Goal: Task Accomplishment & Management: Complete application form

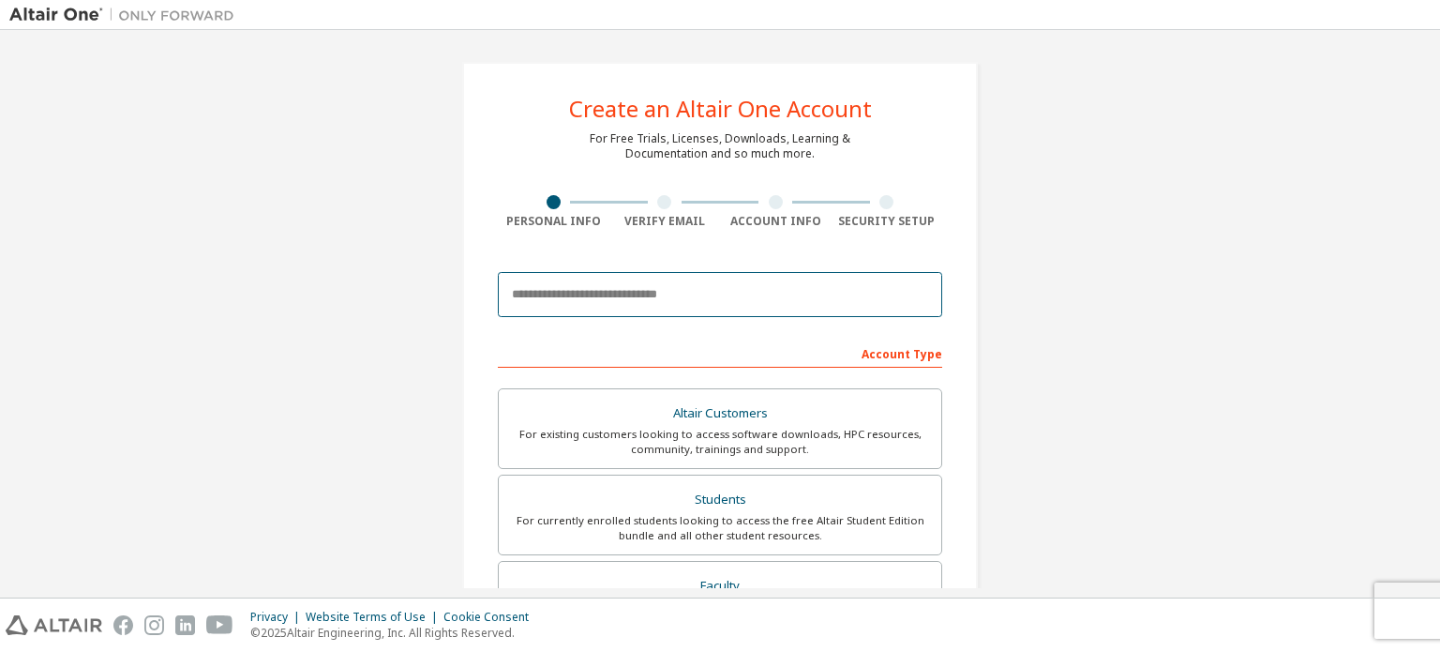
click at [556, 287] on input "email" at bounding box center [720, 294] width 444 height 45
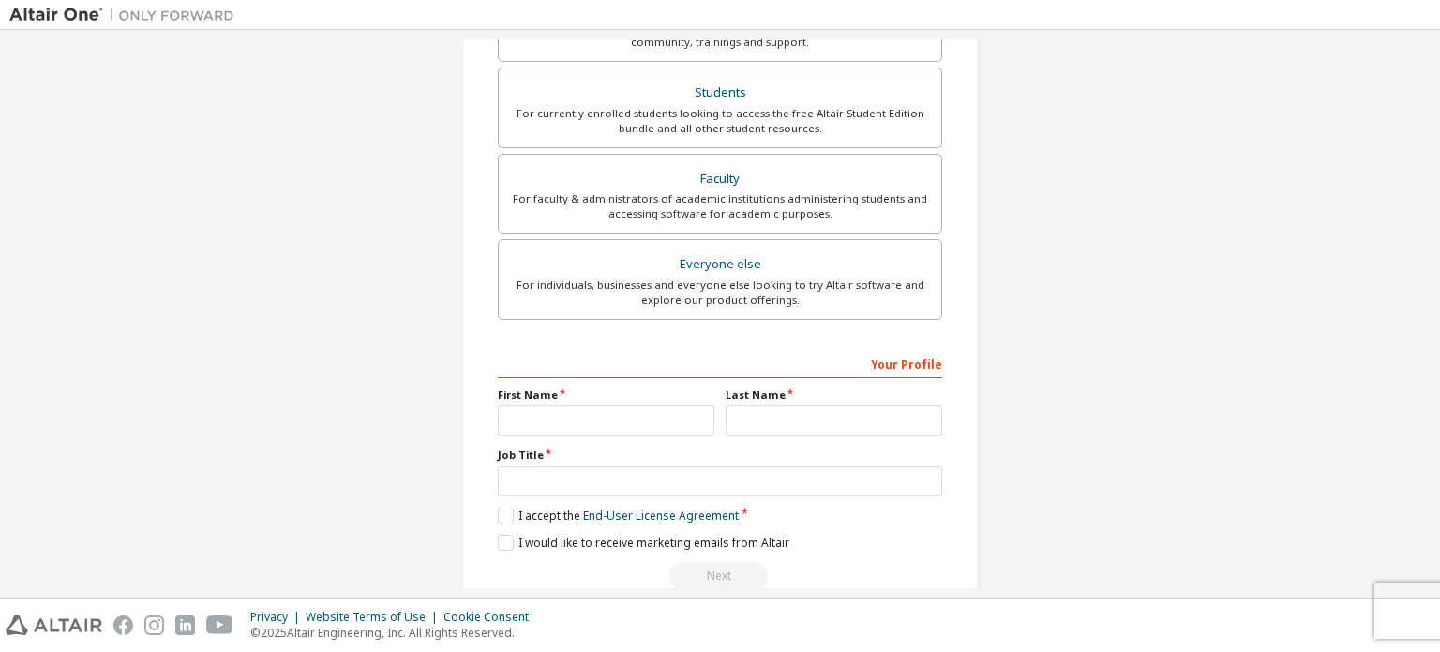
scroll to position [440, 0]
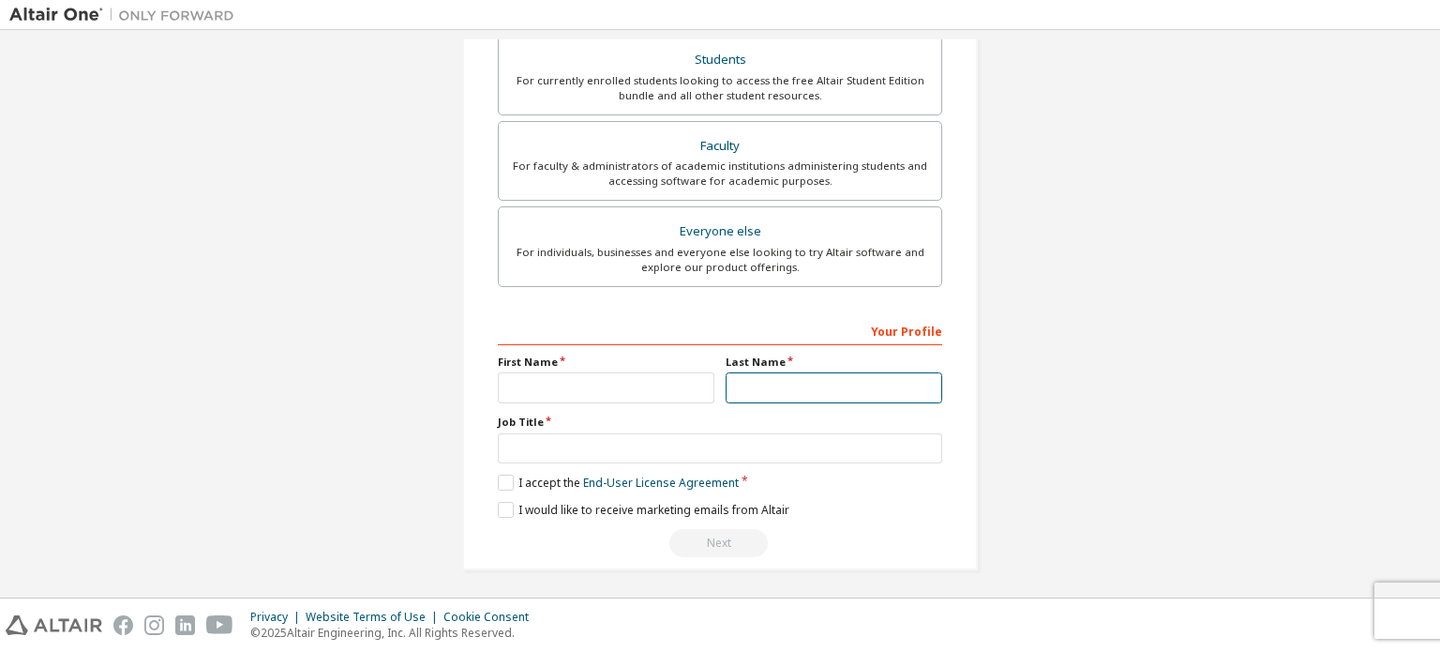
click at [810, 384] on input "text" at bounding box center [834, 387] width 217 height 31
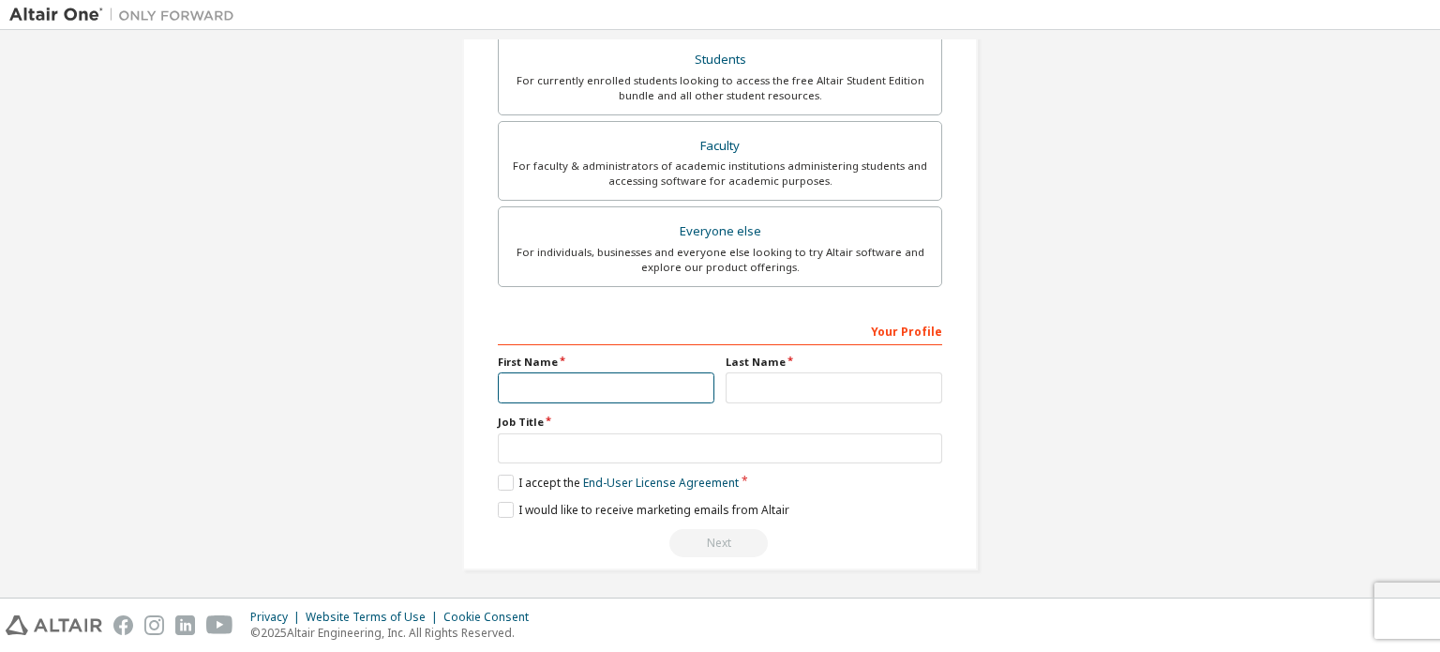
click at [600, 383] on input "text" at bounding box center [606, 387] width 217 height 31
type input "*********"
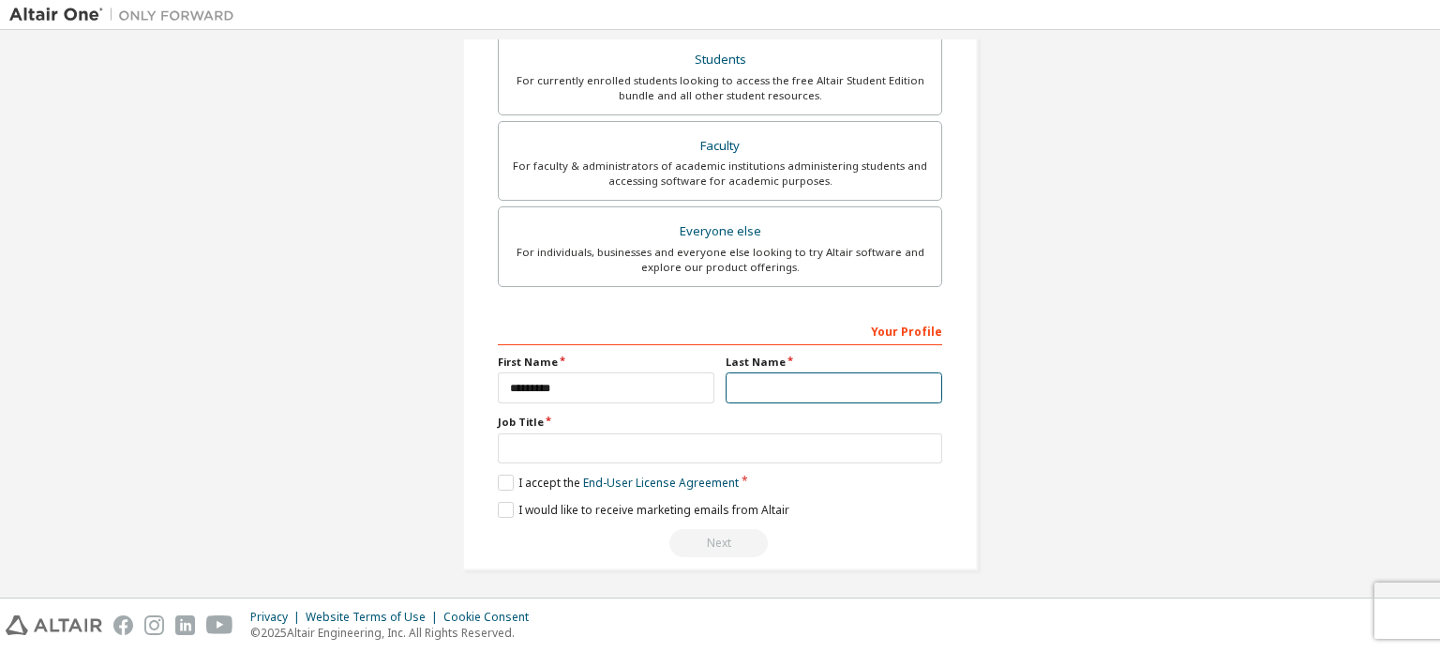
click at [737, 395] on input "text" at bounding box center [834, 387] width 217 height 31
type input "********"
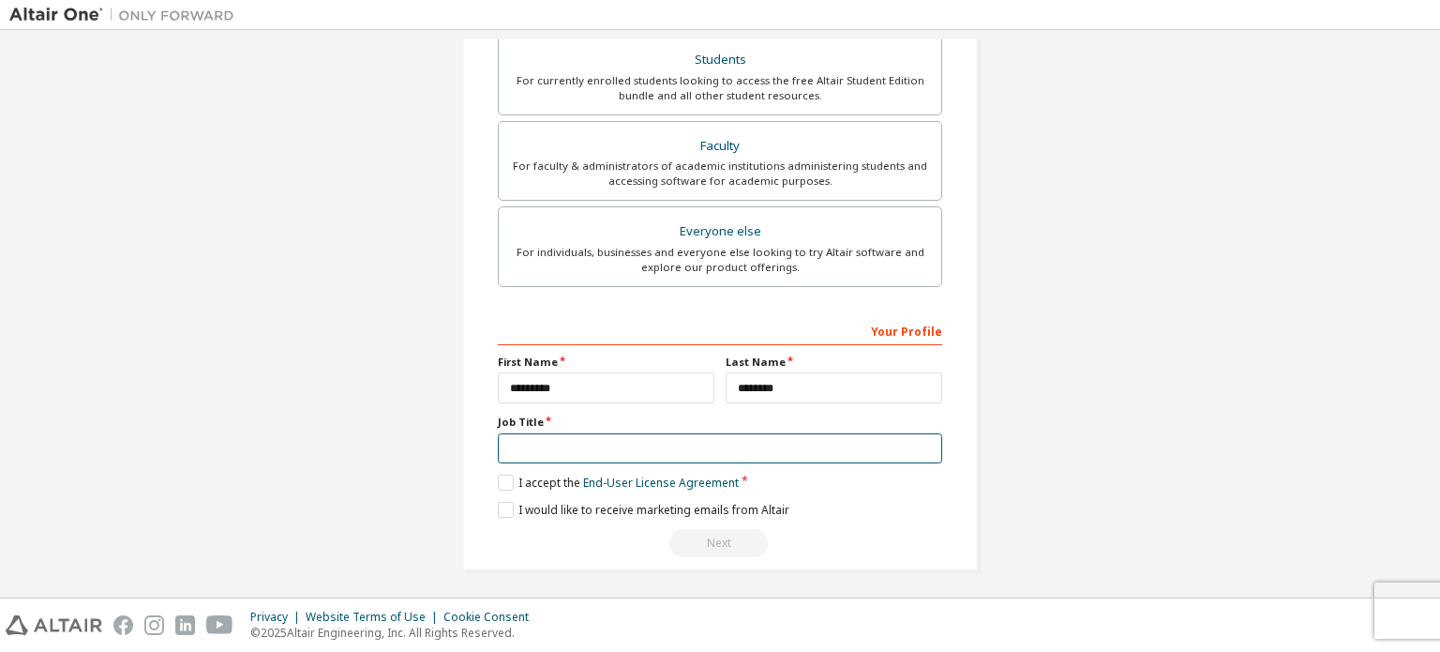
click at [568, 433] on input "text" at bounding box center [720, 448] width 444 height 31
type input "*******"
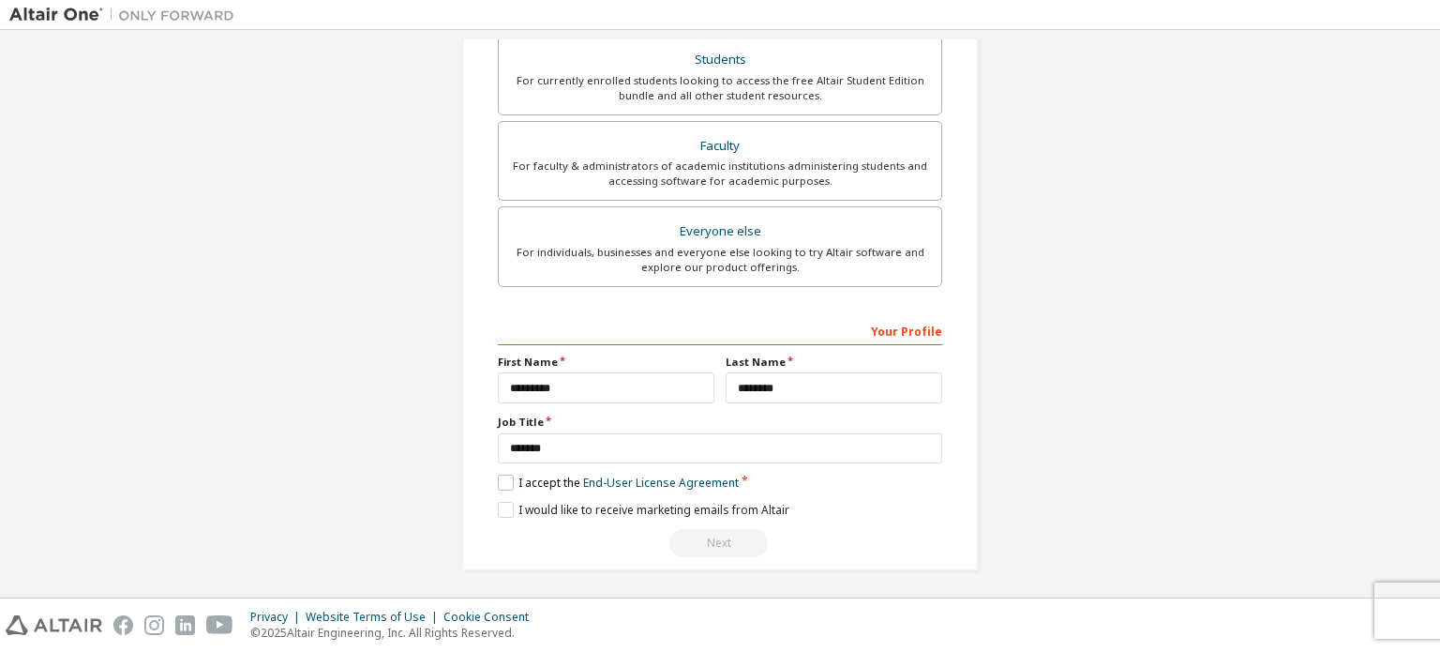
click at [498, 479] on label "I accept the End-User License Agreement" at bounding box center [618, 482] width 241 height 16
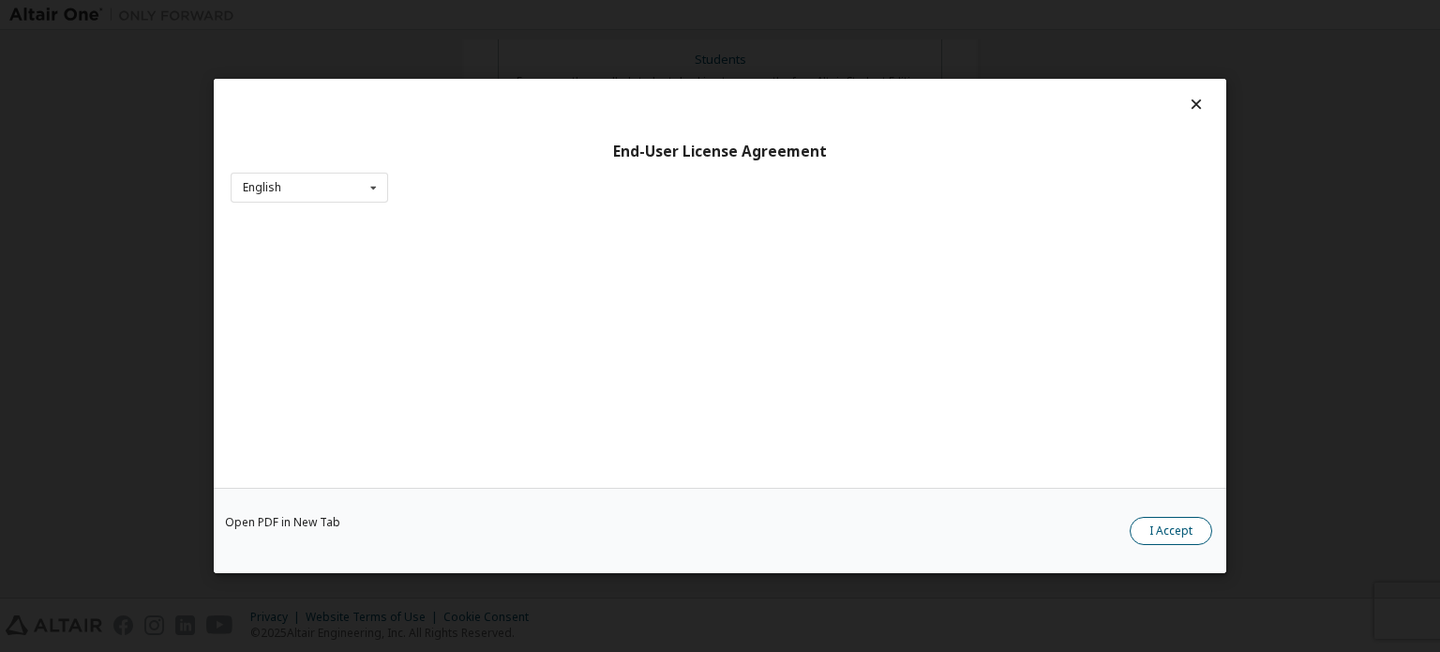
click at [1169, 531] on button "I Accept" at bounding box center [1171, 531] width 82 height 28
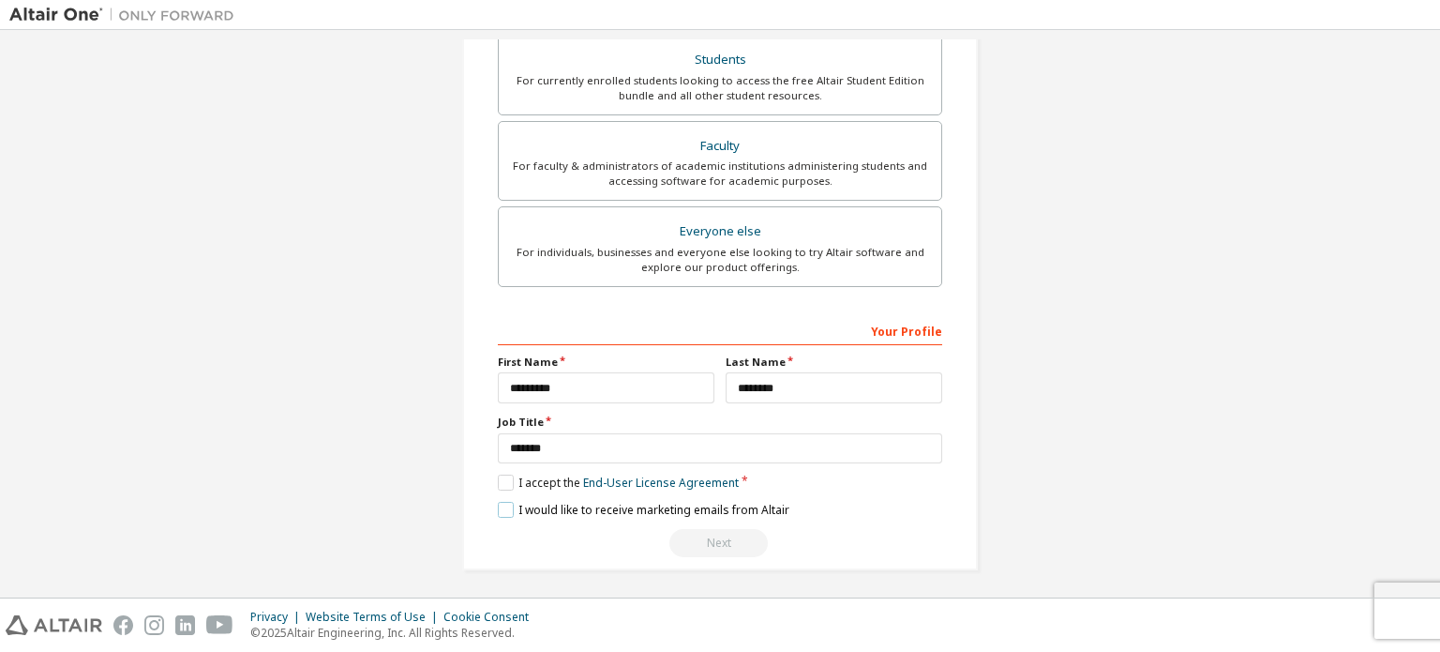
click at [501, 505] on label "I would like to receive marketing emails from Altair" at bounding box center [644, 510] width 292 height 16
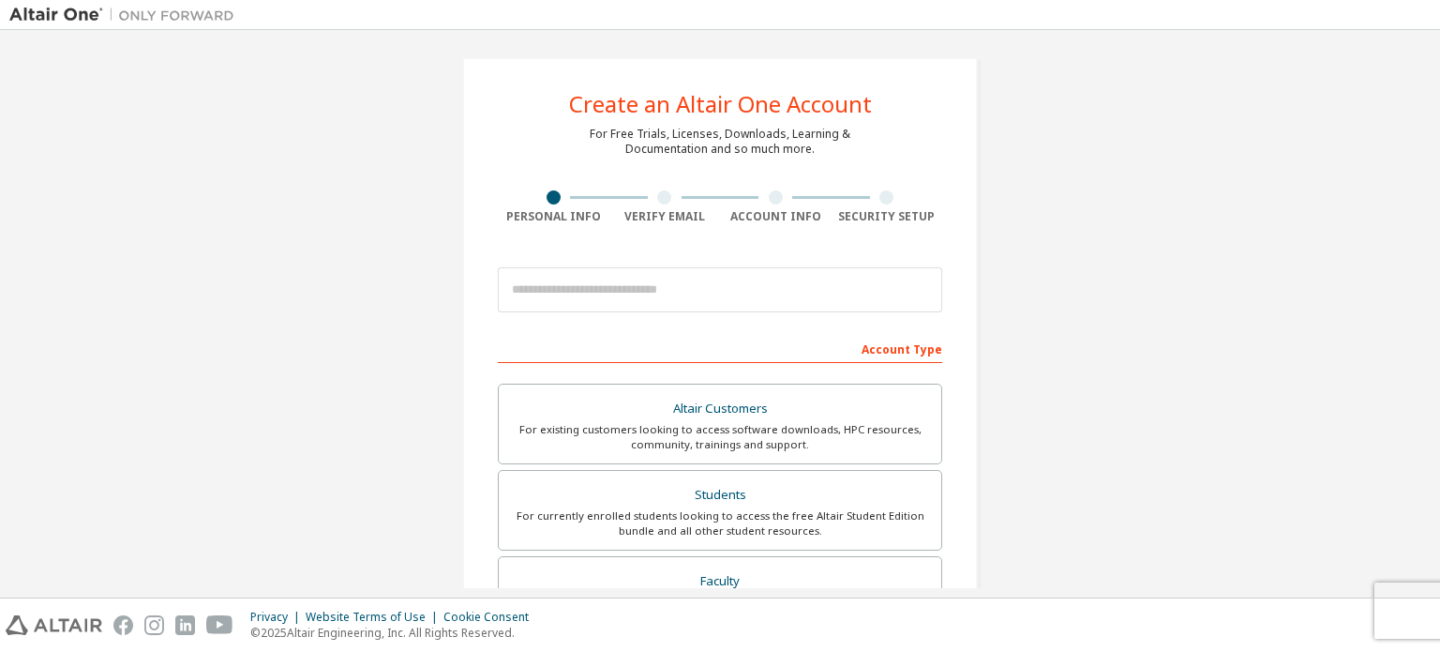
scroll to position [0, 0]
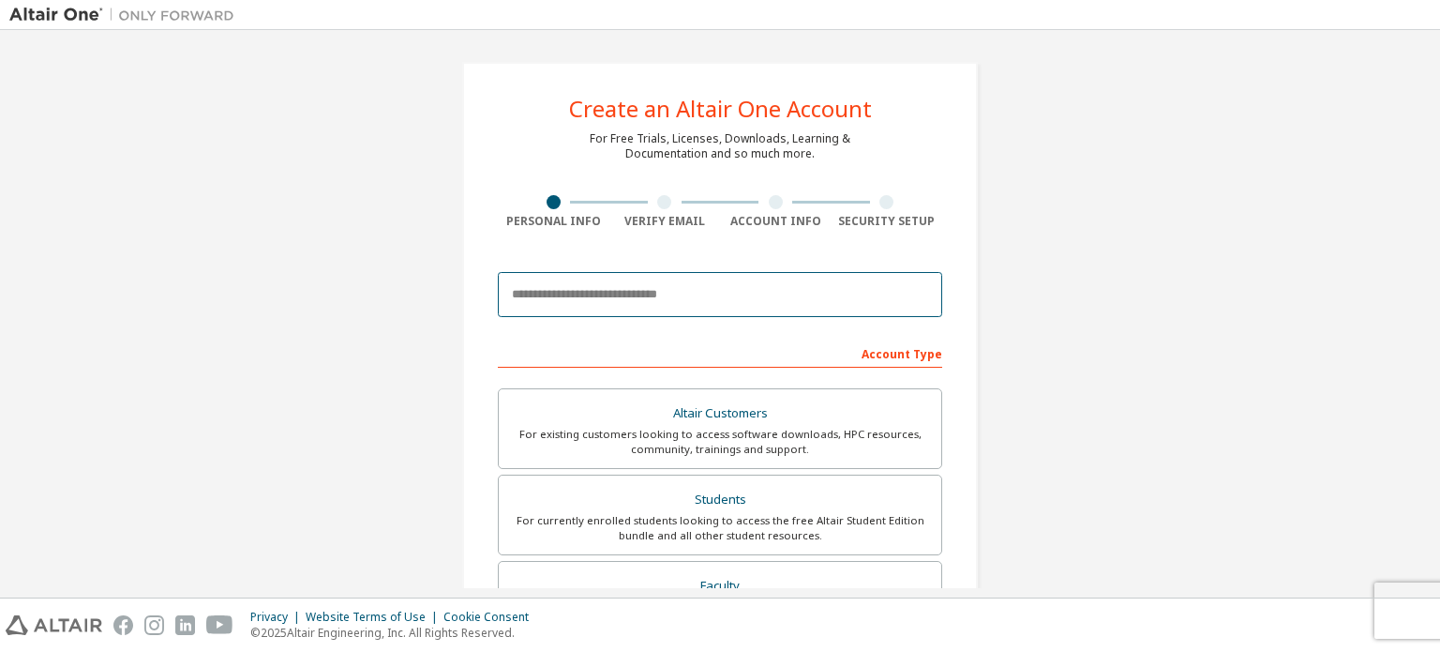
click at [573, 281] on input "email" at bounding box center [720, 294] width 444 height 45
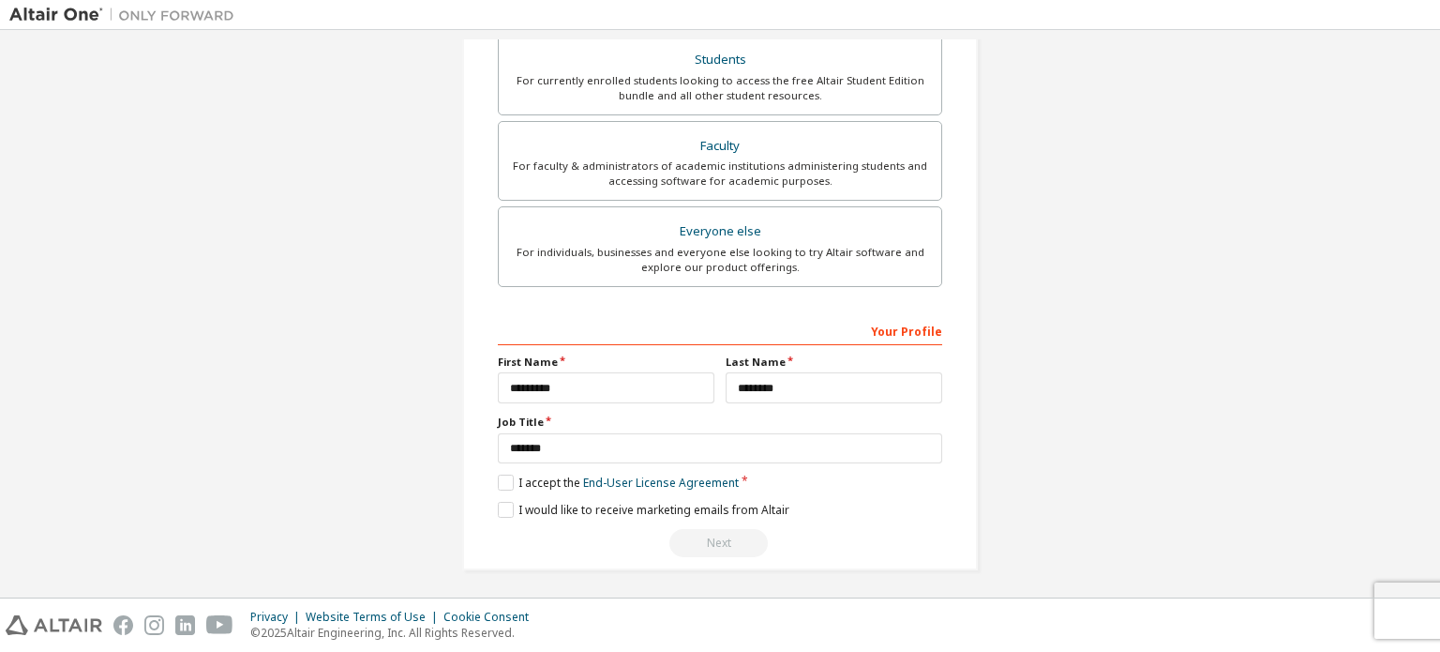
scroll to position [324, 0]
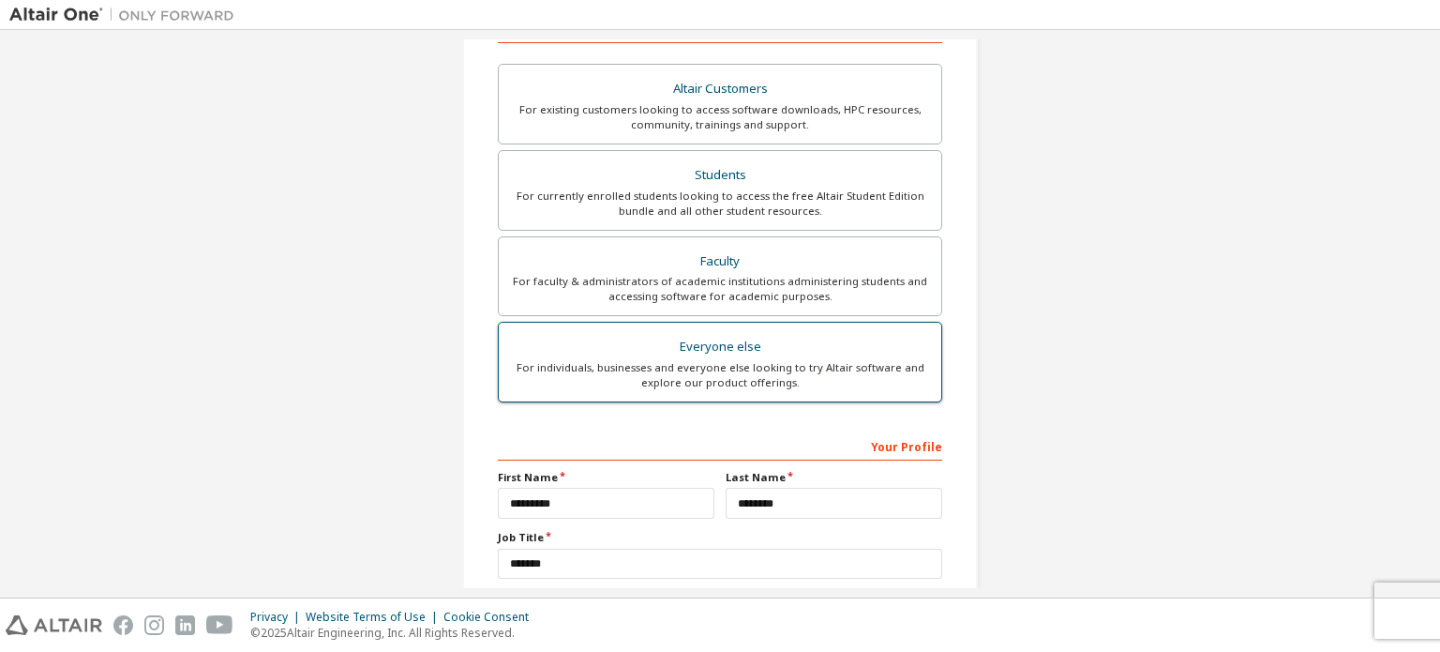
type input "**********"
click at [721, 350] on div "Everyone else" at bounding box center [720, 347] width 420 height 26
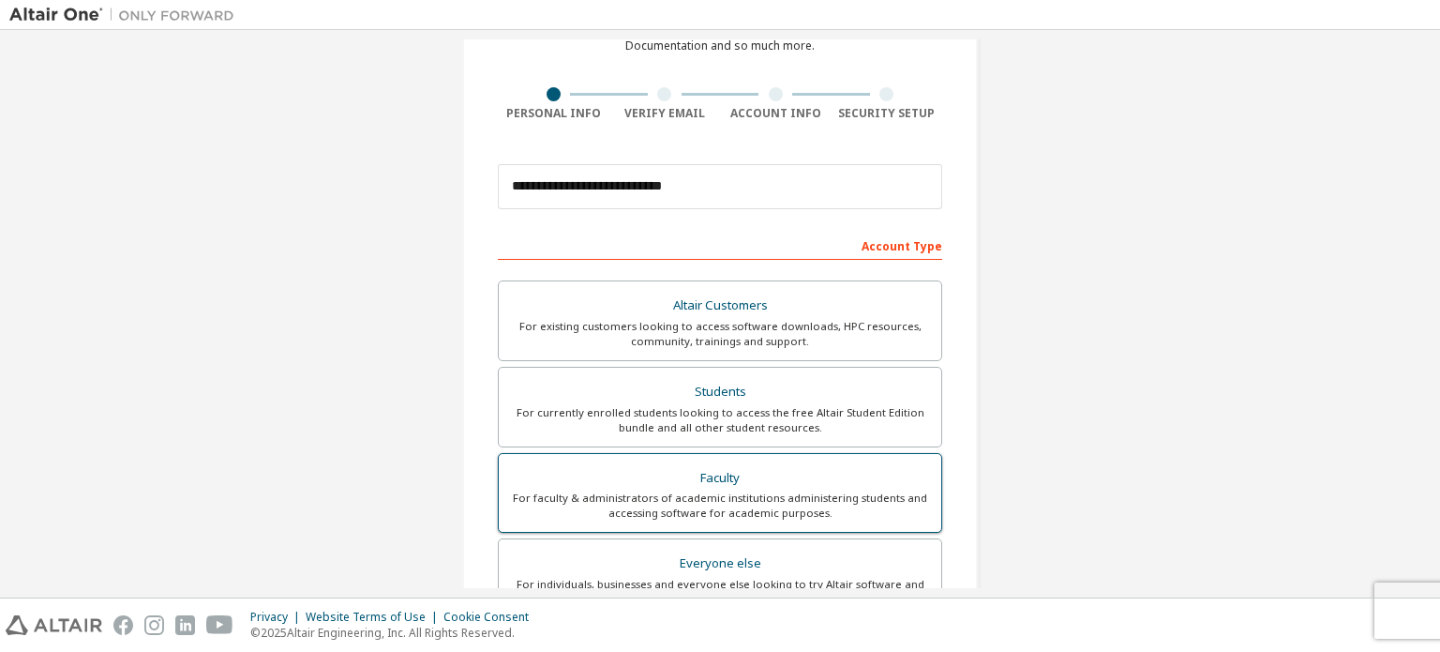
scroll to position [99, 0]
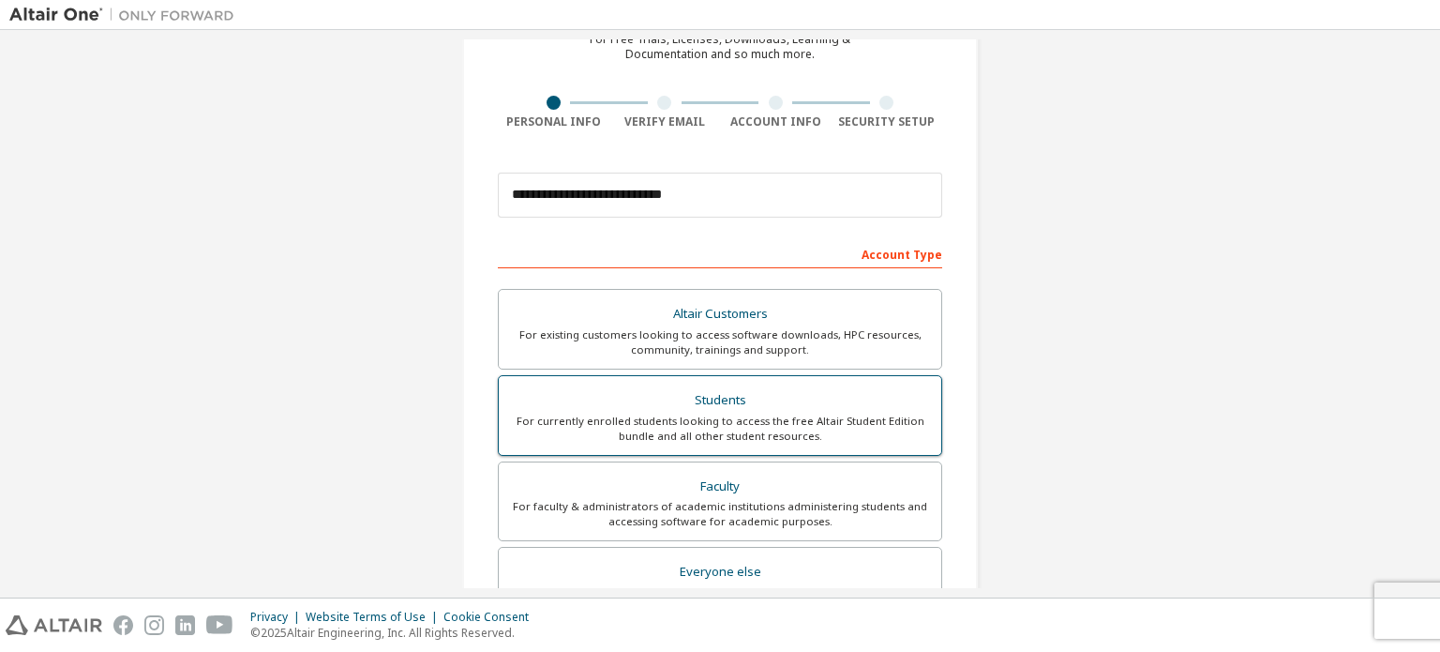
click at [685, 427] on div "For currently enrolled students looking to access the free Altair Student Editi…" at bounding box center [720, 428] width 420 height 30
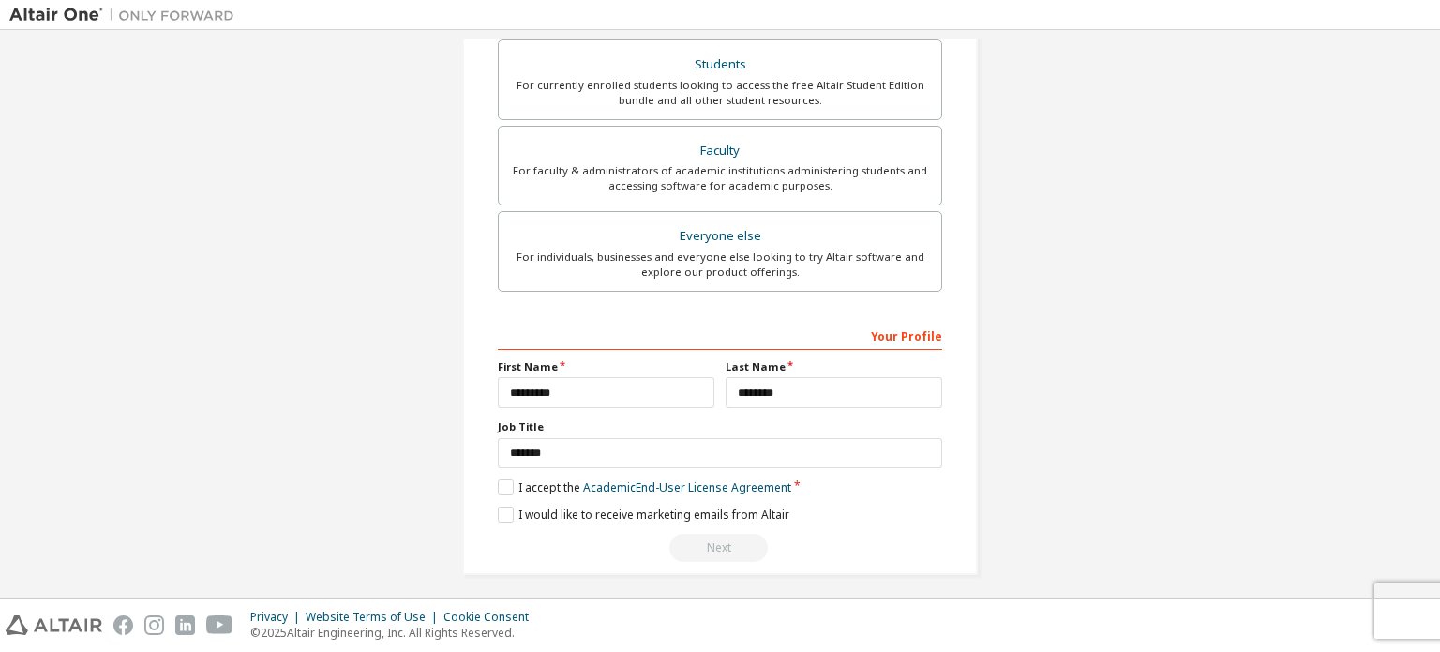
scroll to position [440, 0]
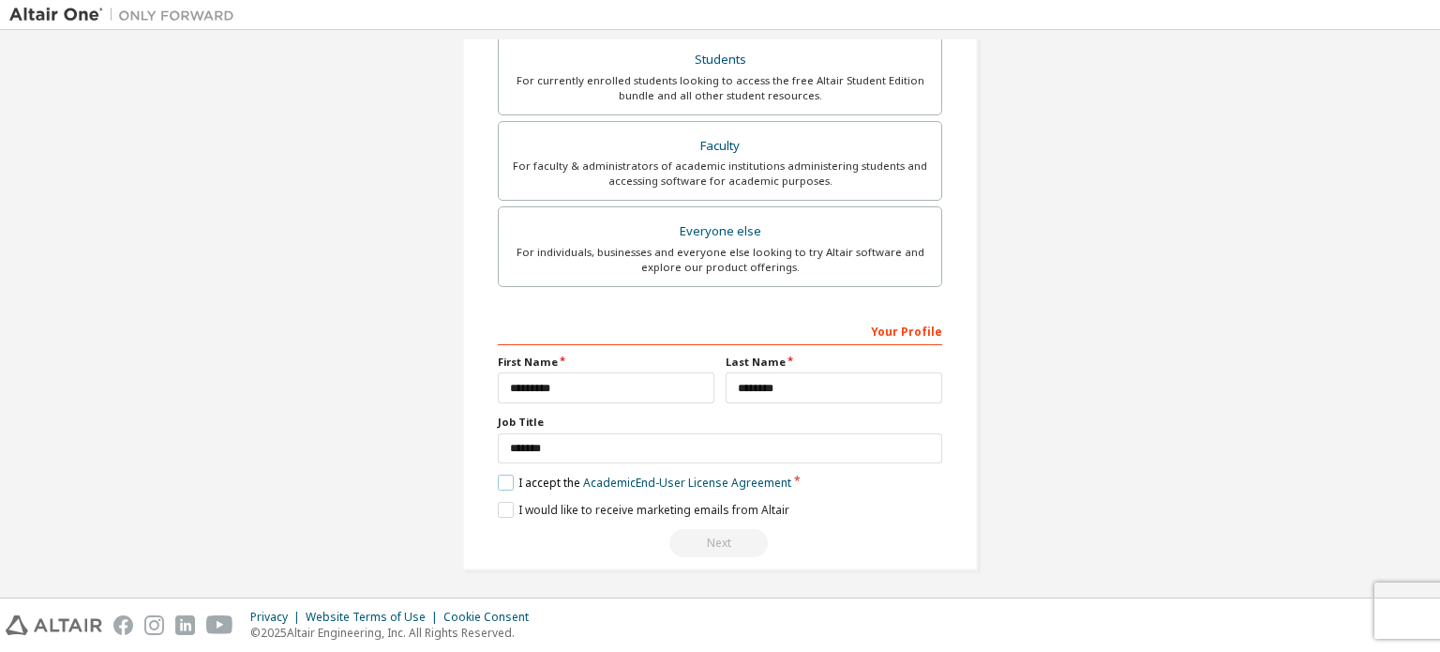
click at [499, 479] on label "I accept the Academic End-User License Agreement" at bounding box center [644, 482] width 293 height 16
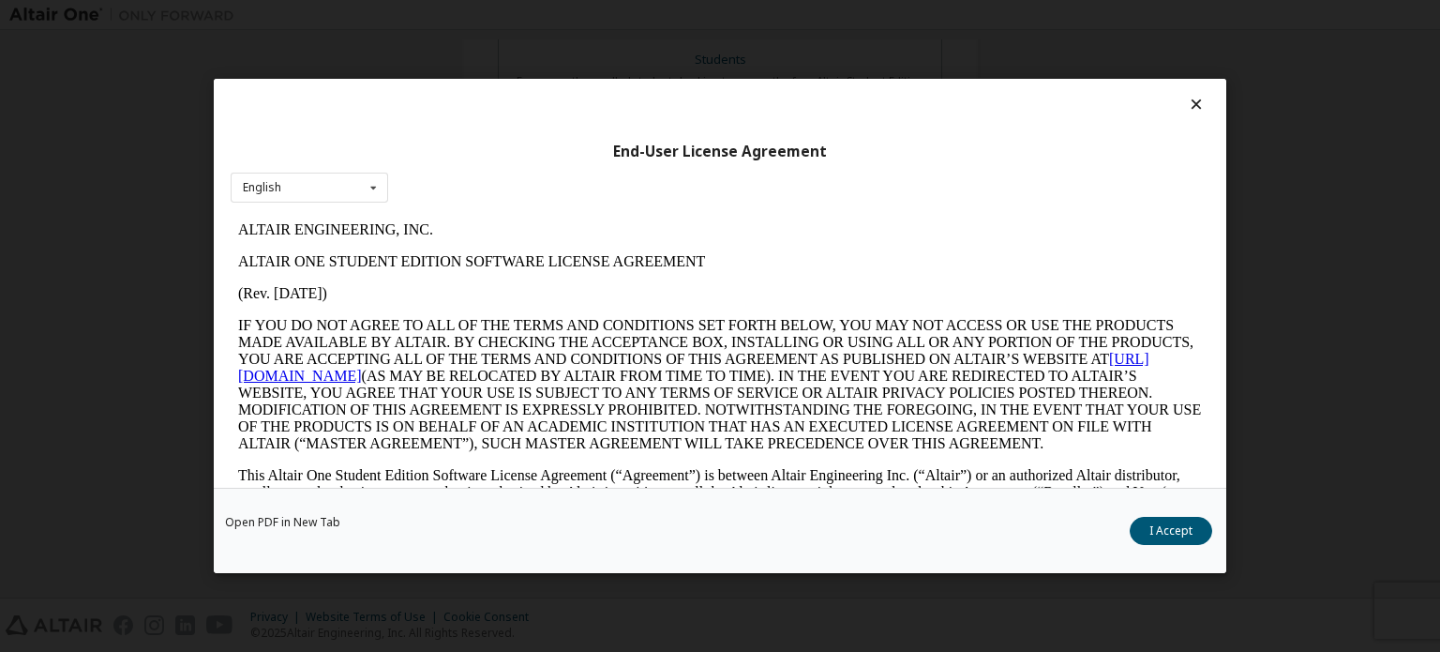
scroll to position [0, 0]
click at [1158, 528] on button "I Accept" at bounding box center [1171, 531] width 82 height 28
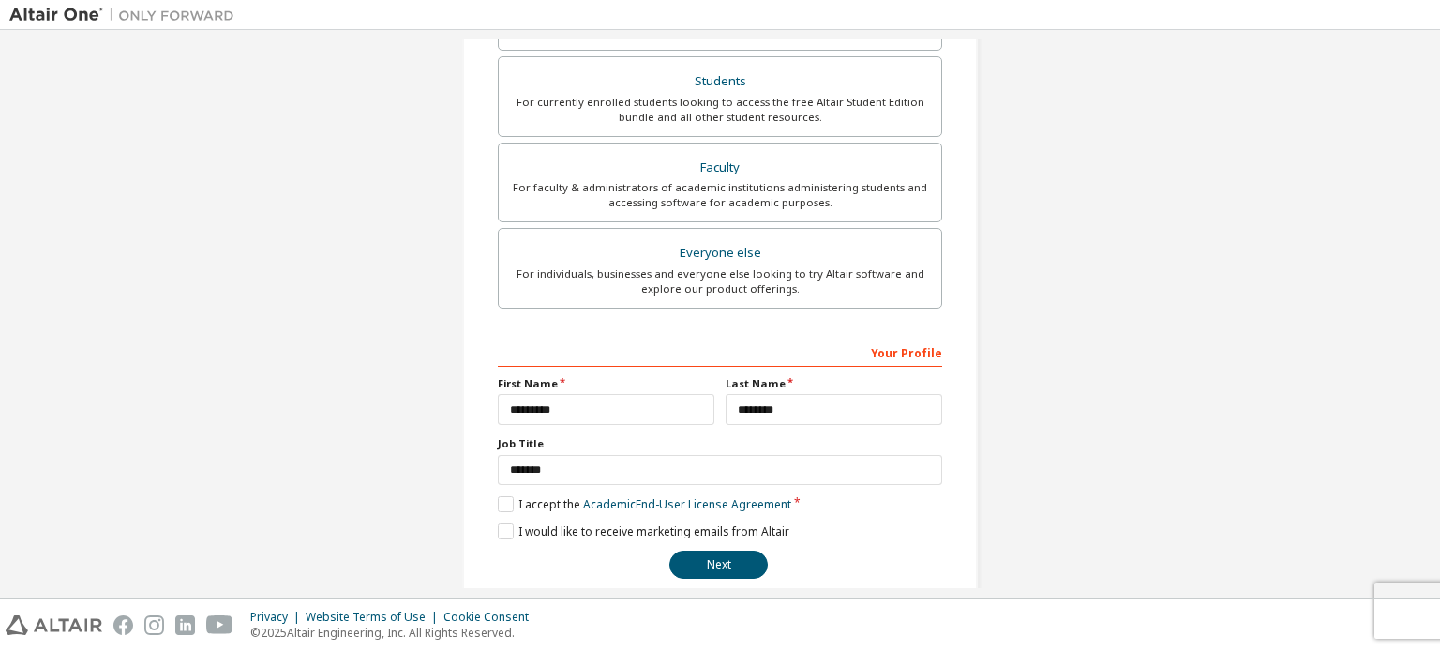
scroll to position [440, 0]
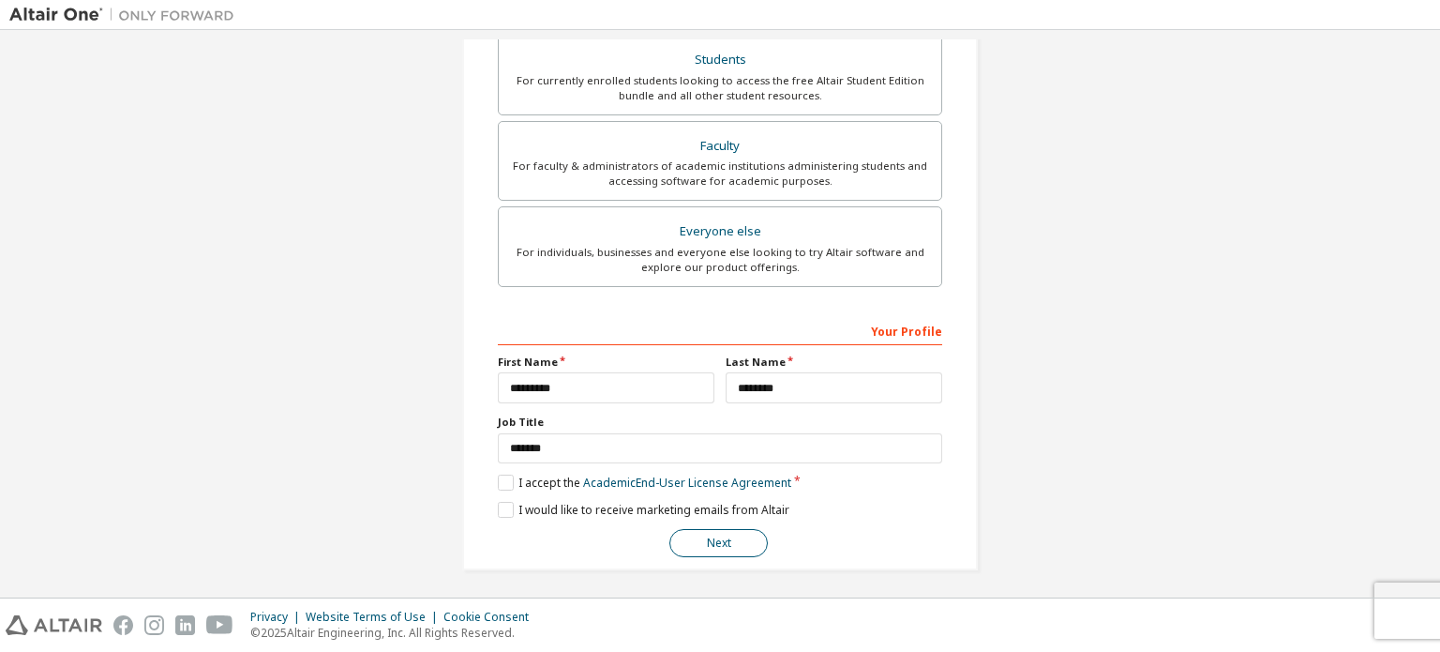
click at [716, 535] on button "Next" at bounding box center [718, 543] width 98 height 28
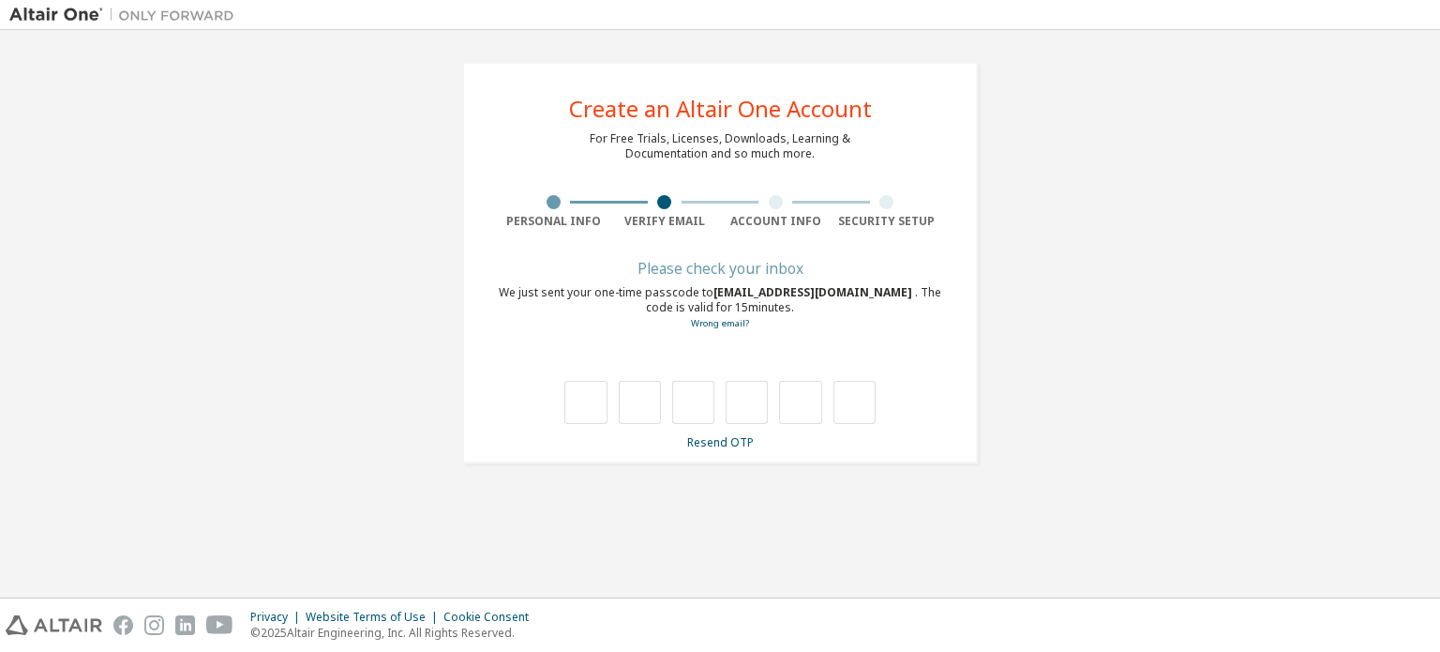
type input "*"
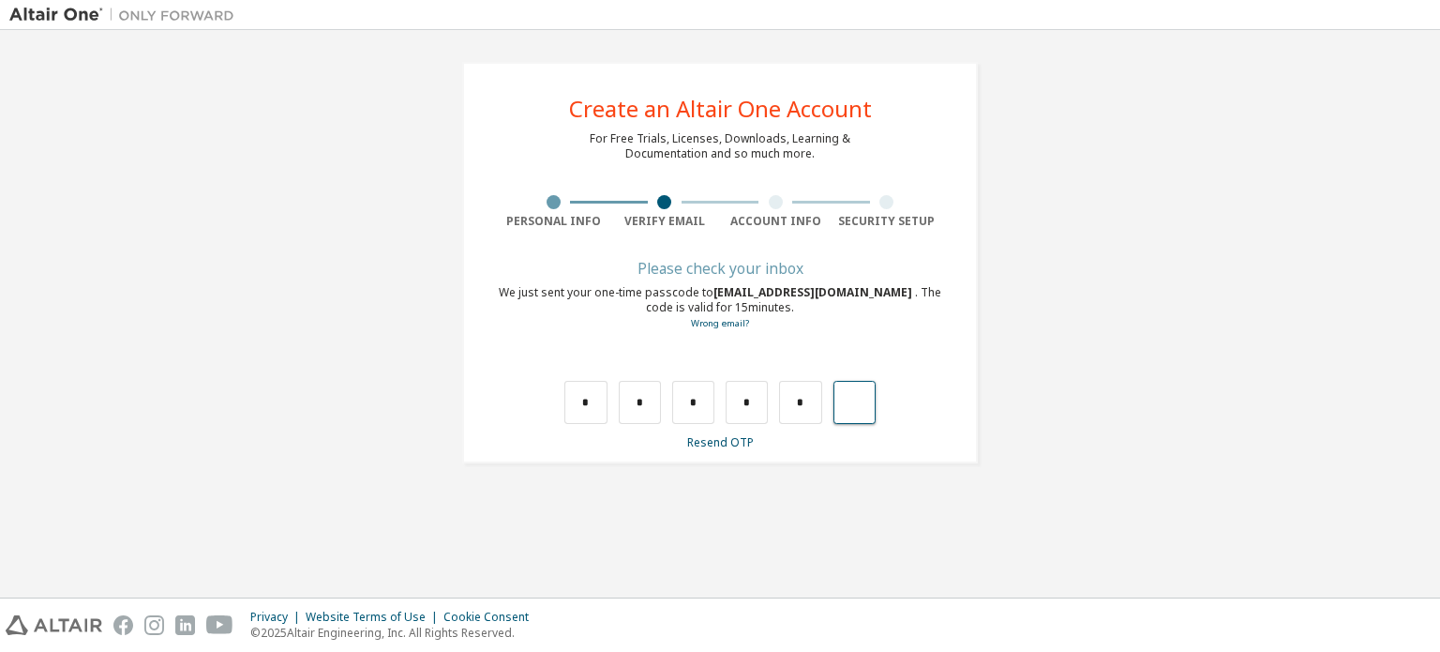
type input "*"
